Goal: Information Seeking & Learning: Learn about a topic

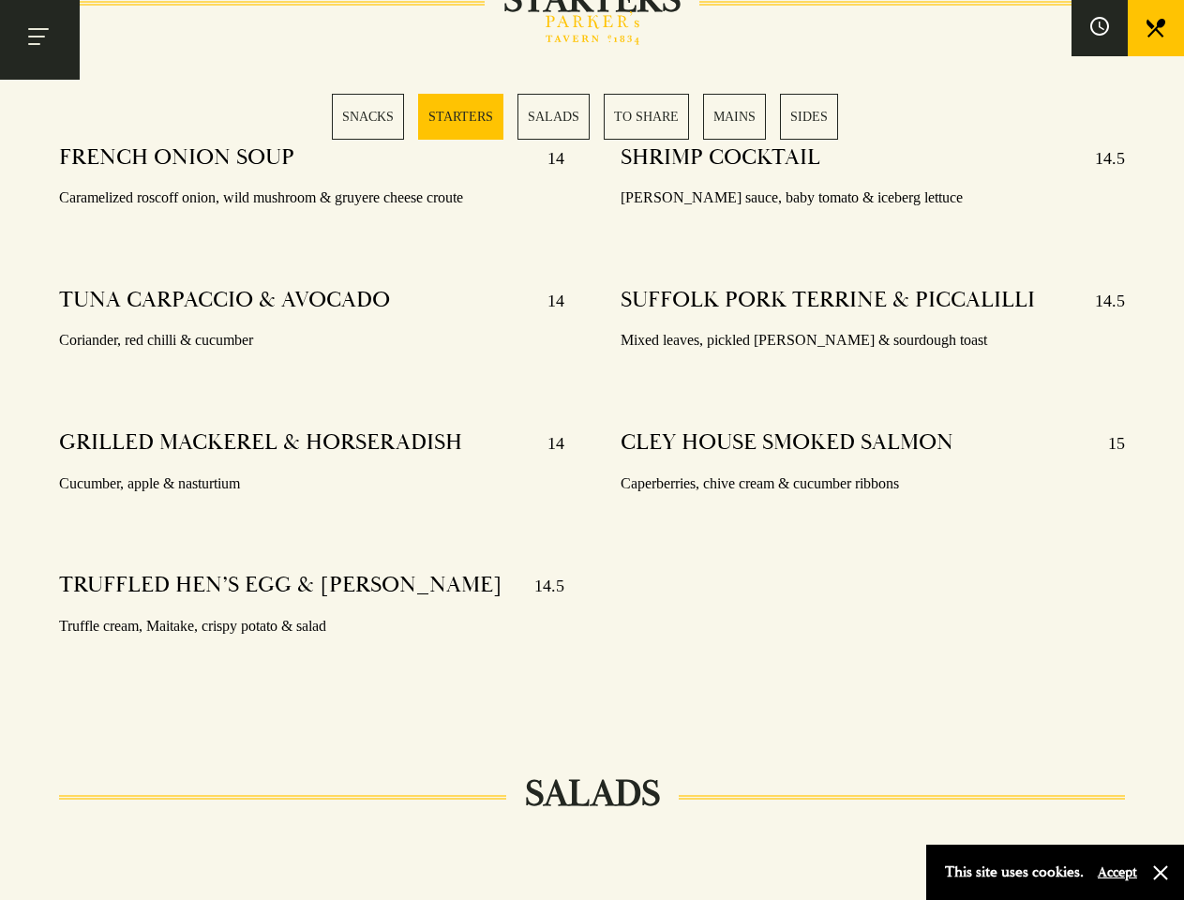
scroll to position [1542, 0]
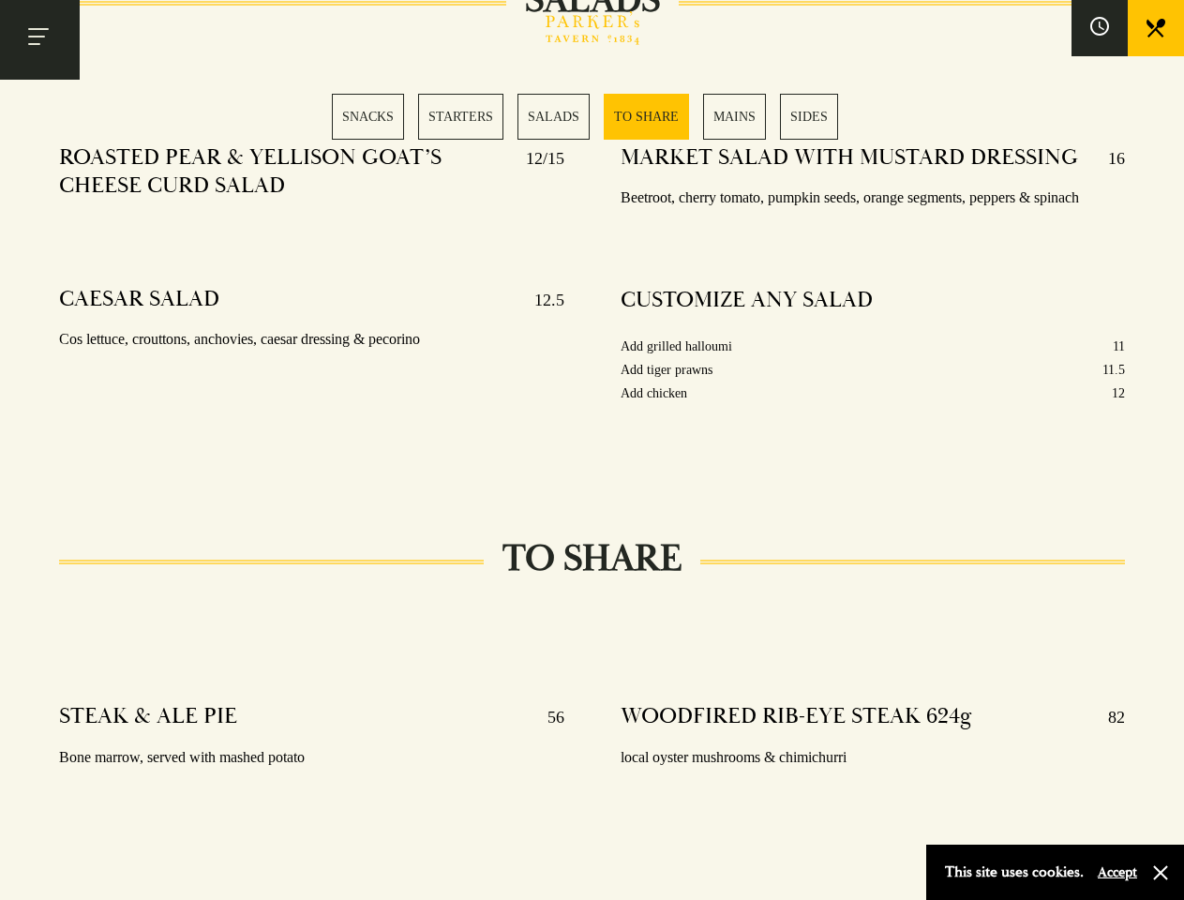
click at [593, 450] on div "MARKET SALAD WITH MUSTARD DRESSING 16 Beetroot, cherry tomato, pumpkin seeds, o…" at bounding box center [873, 298] width 561 height 337
click at [39, 39] on button "Toggle navigation" at bounding box center [40, 40] width 80 height 80
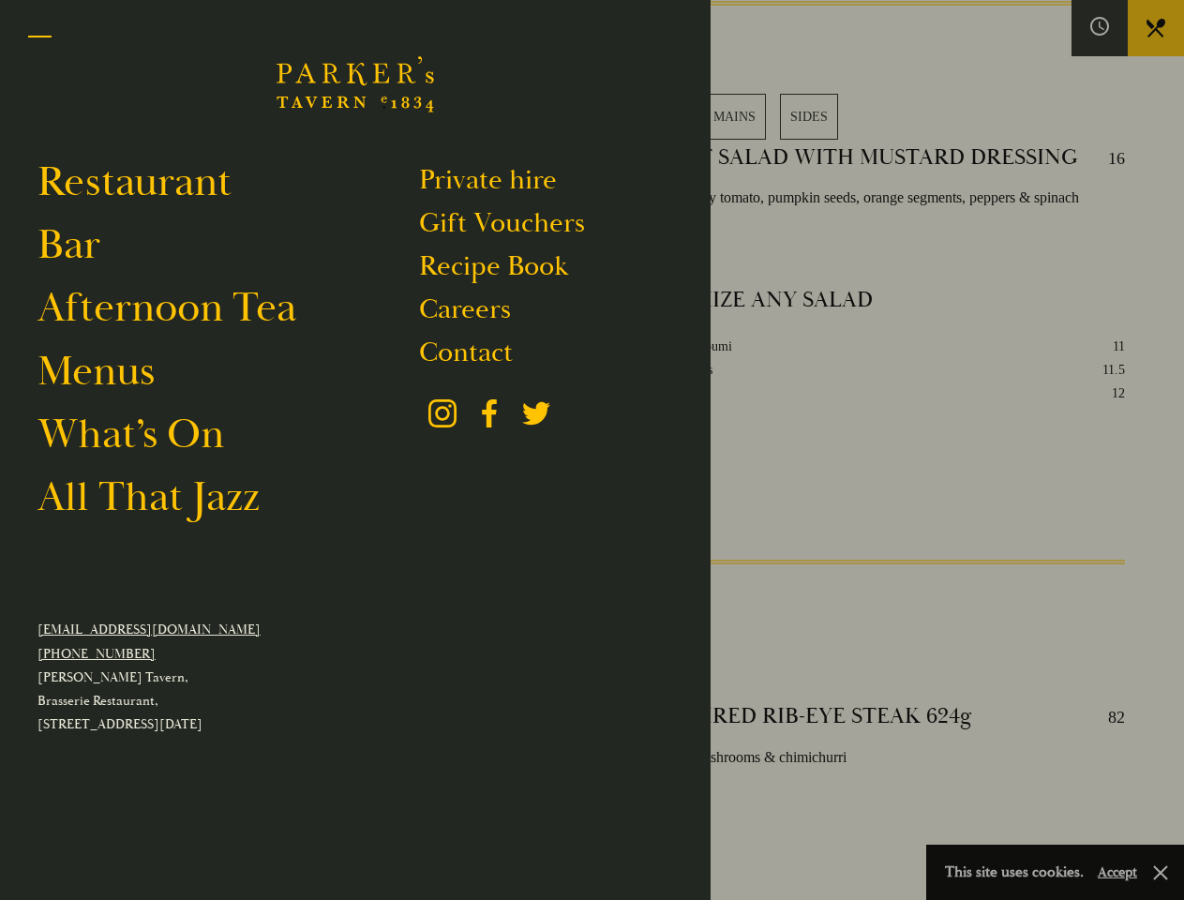
click at [1100, 28] on div at bounding box center [592, 450] width 1184 height 900
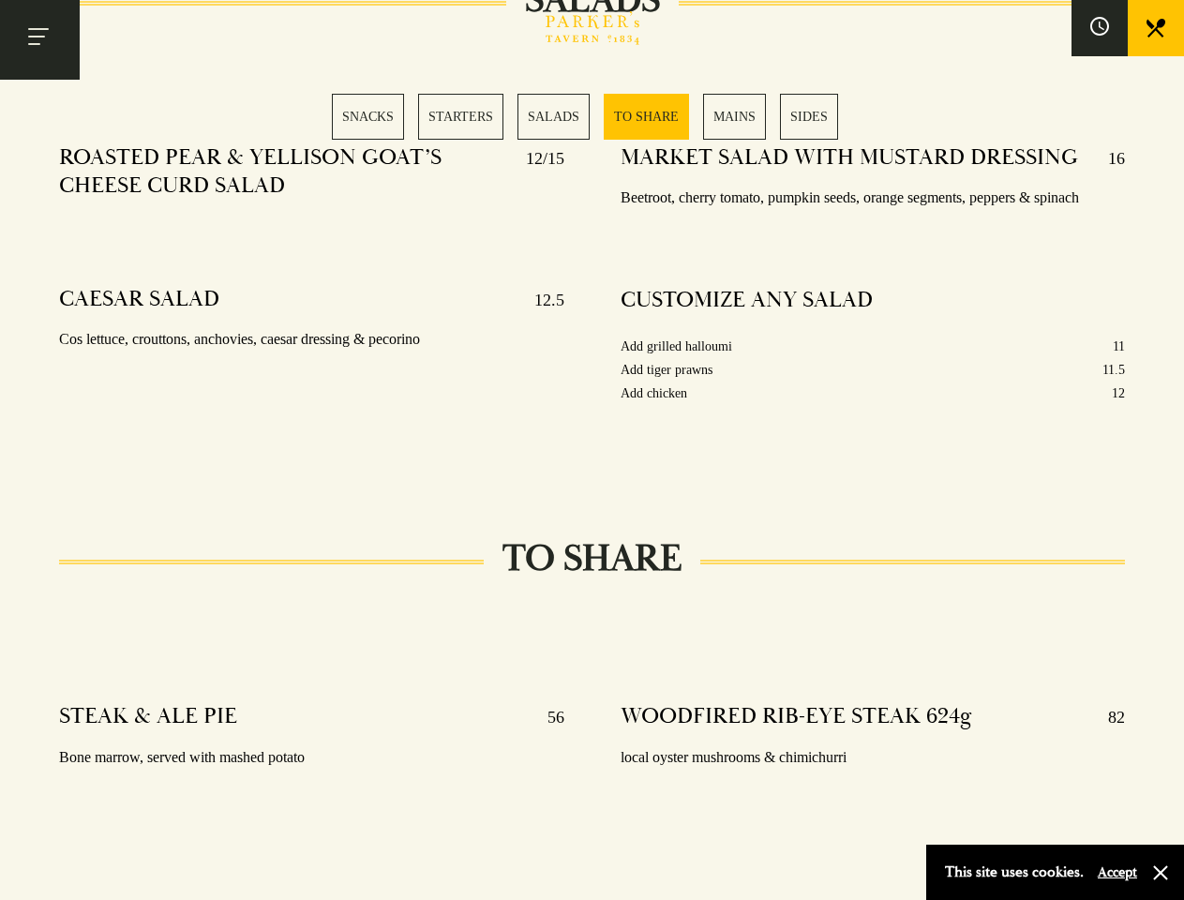
click at [593, 116] on div "SNACKS STARTERS SALADS TO SHARE MAINS SIDES" at bounding box center [592, 117] width 520 height 46
click at [1117, 872] on button "Accept" at bounding box center [1117, 872] width 39 height 18
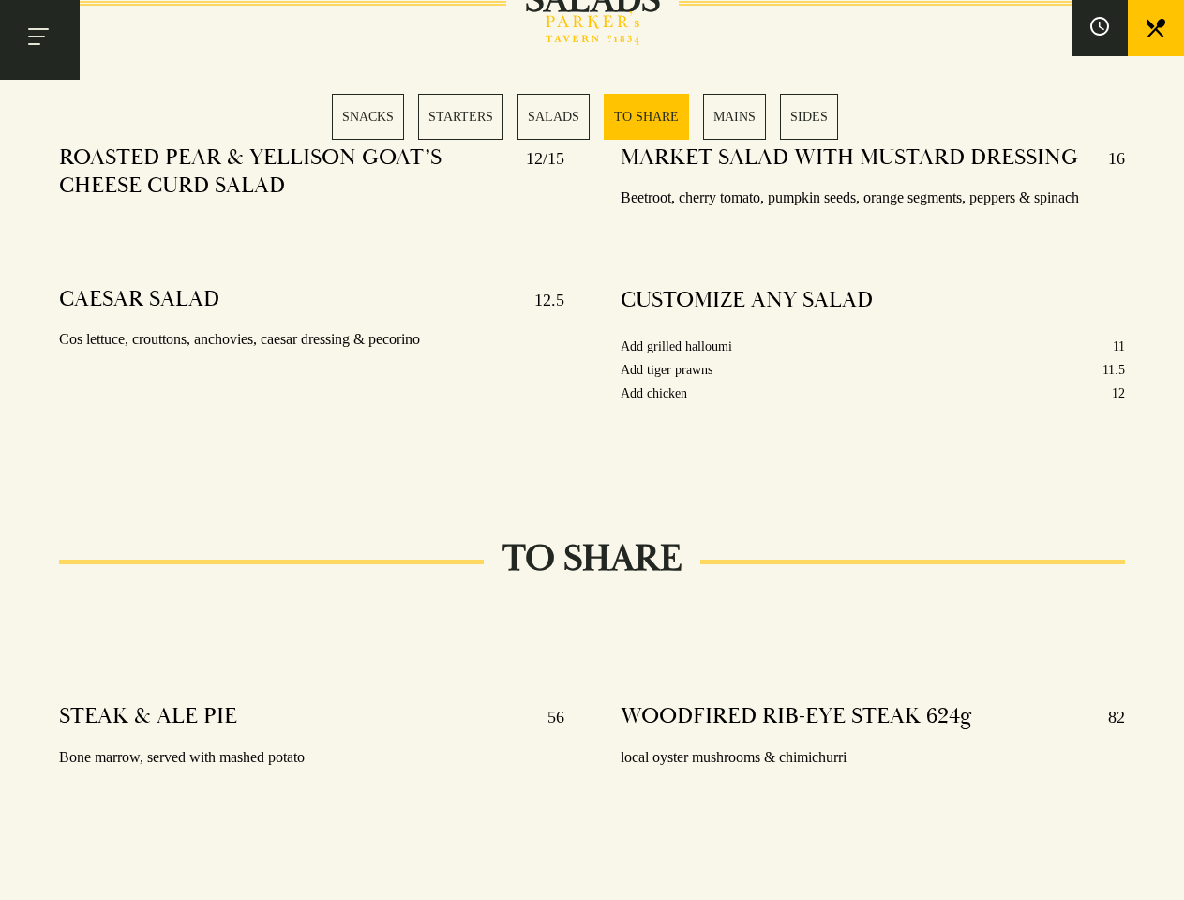
click at [1161, 873] on section "SNACKS SELECTION OF OLIVES 5 Manzanilla, kalamata & bella di cerignola 48 HOUR …" at bounding box center [592, 633] width 1184 height 4535
